Goal: Find specific page/section: Find specific page/section

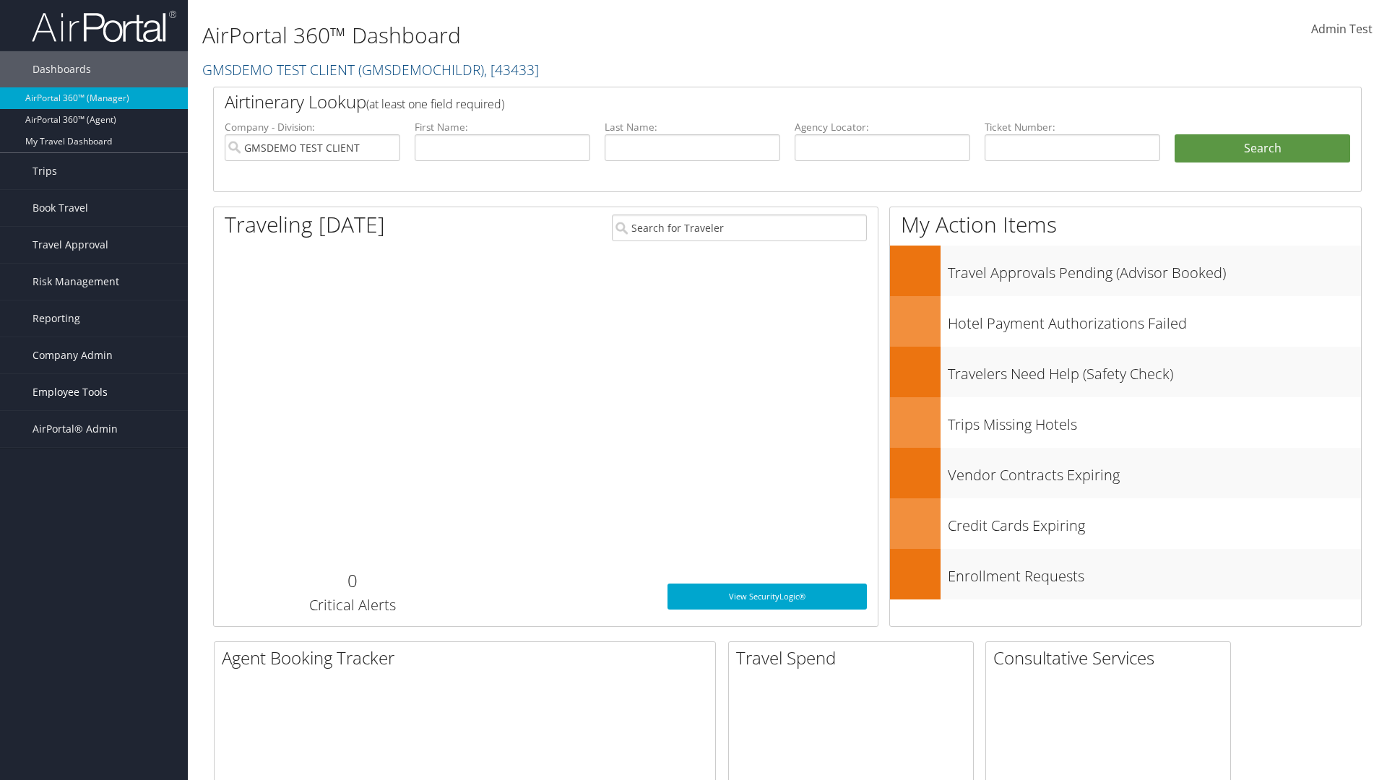
click at [94, 392] on span "Employee Tools" at bounding box center [70, 392] width 75 height 36
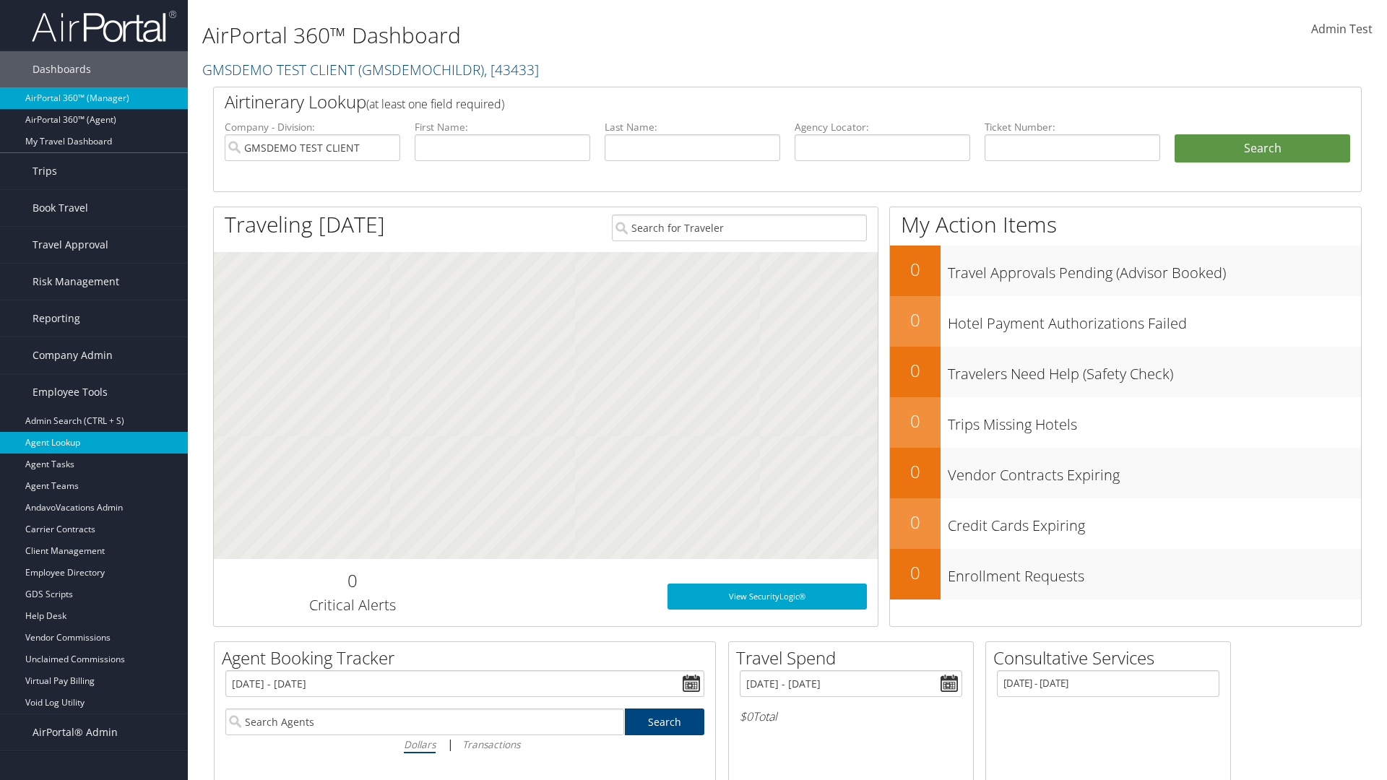
click at [94, 443] on link "Agent Lookup" at bounding box center [94, 443] width 188 height 22
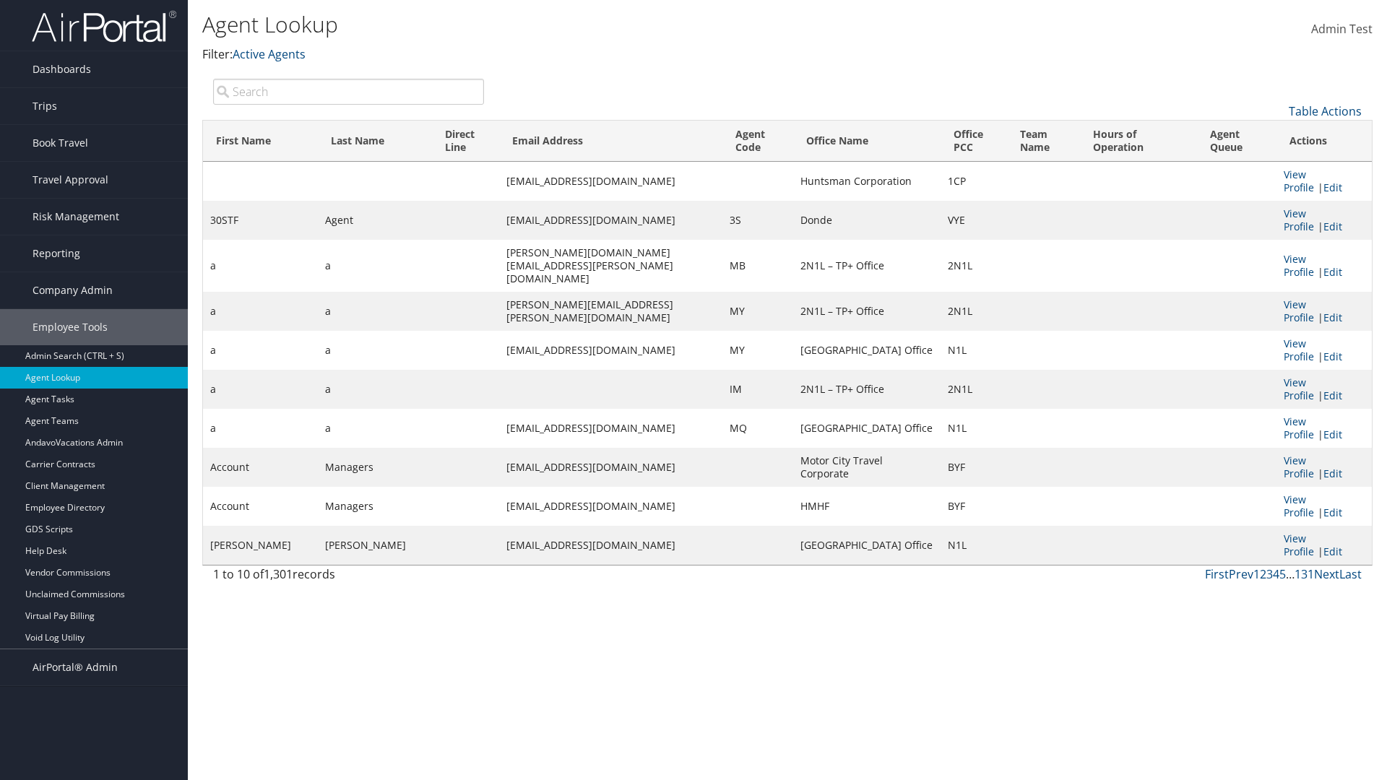
click at [348, 91] on input "search" at bounding box center [348, 92] width 271 height 26
type input "Agent"
